Goal: Transaction & Acquisition: Download file/media

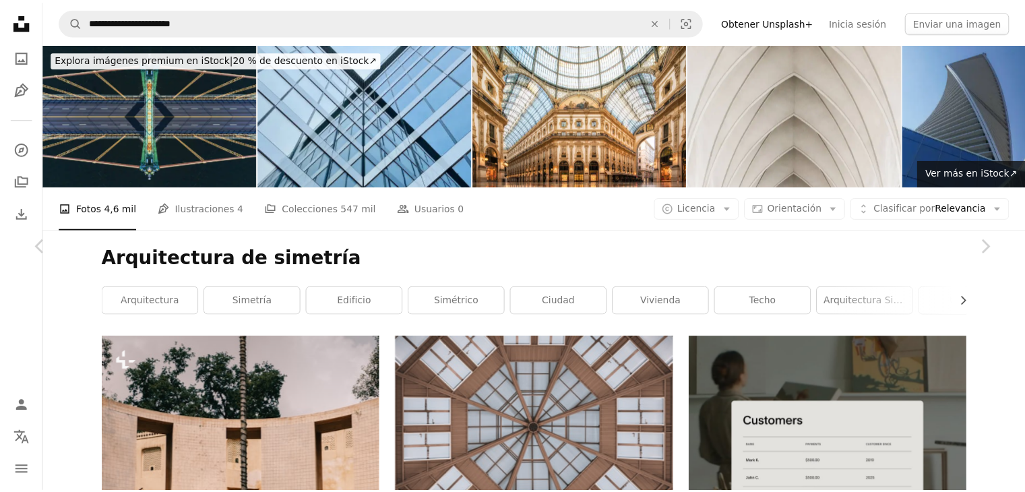
scroll to position [1506, 0]
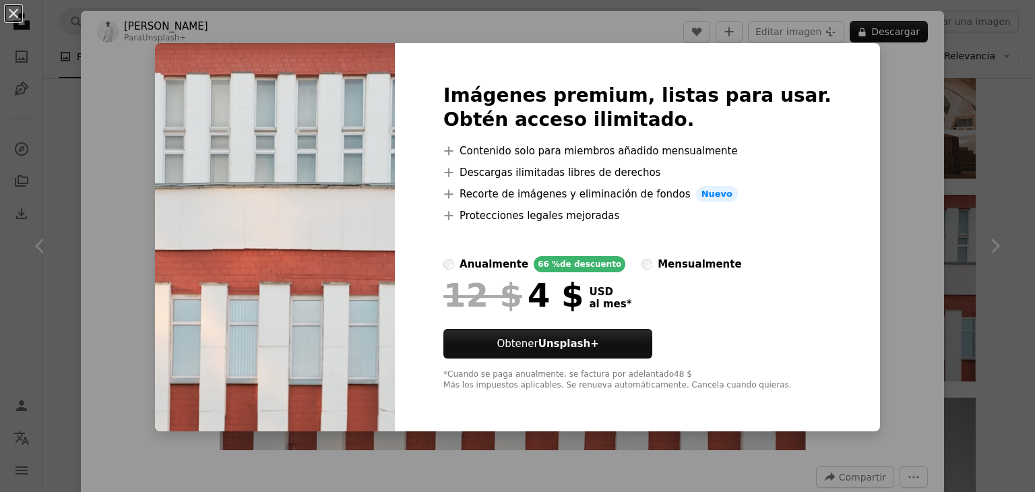
click at [901, 233] on div "An X shape Imágenes premium, listas para usar. Obtén acceso ilimitado. A plus s…" at bounding box center [517, 246] width 1035 height 492
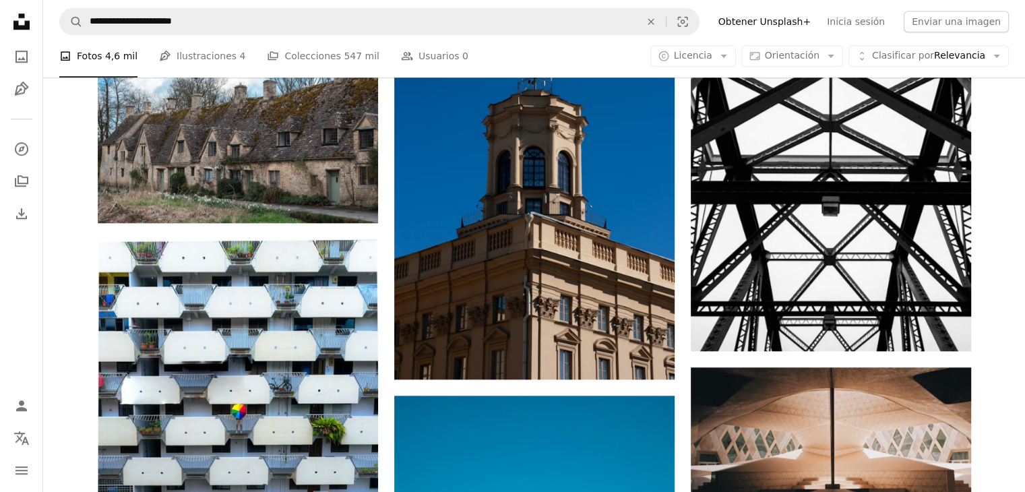
scroll to position [1162, 0]
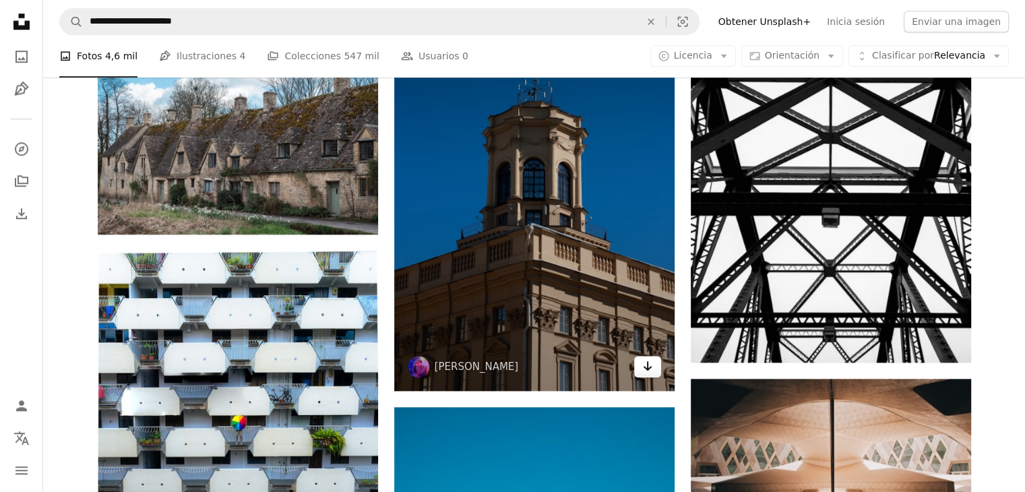
click at [649, 366] on icon "Arrow pointing down" at bounding box center [647, 366] width 11 height 16
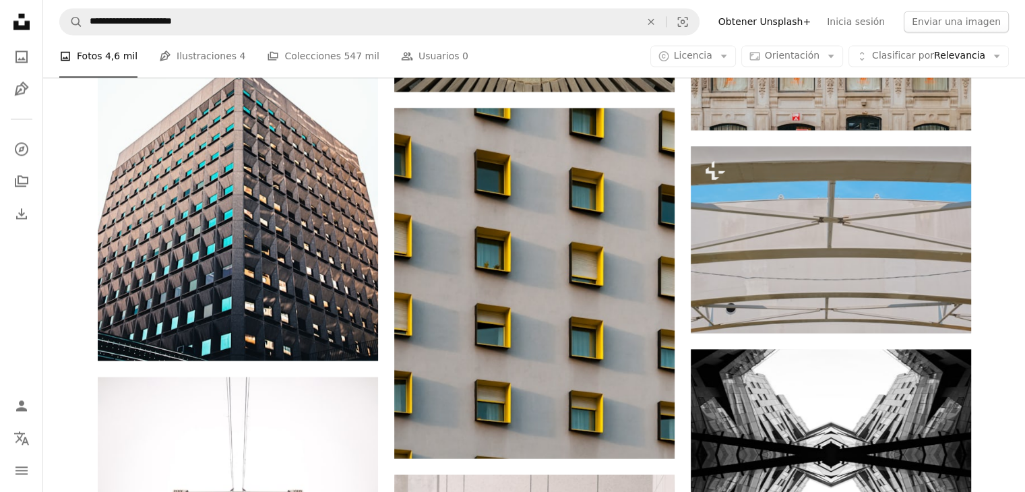
scroll to position [7102, 0]
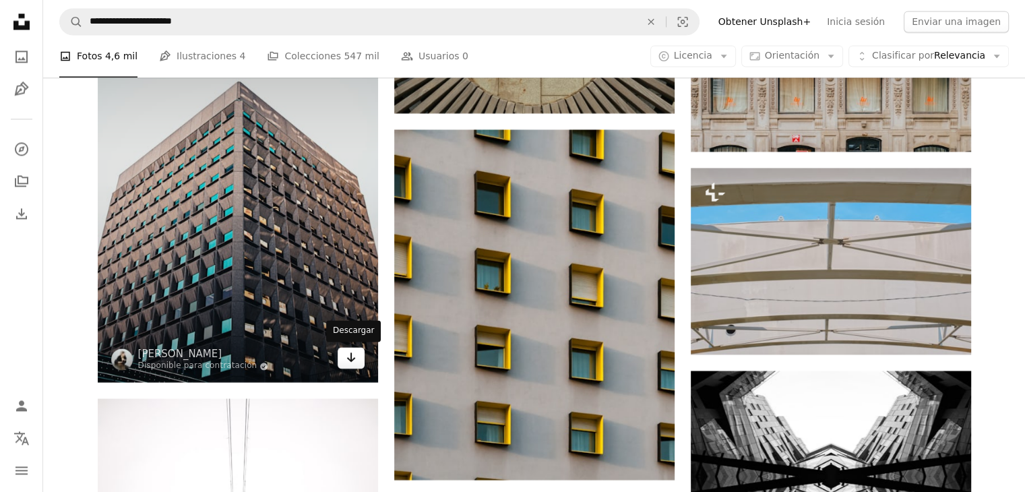
click at [351, 354] on icon "Descargar" at bounding box center [350, 357] width 9 height 9
